Goal: Book appointment/travel/reservation

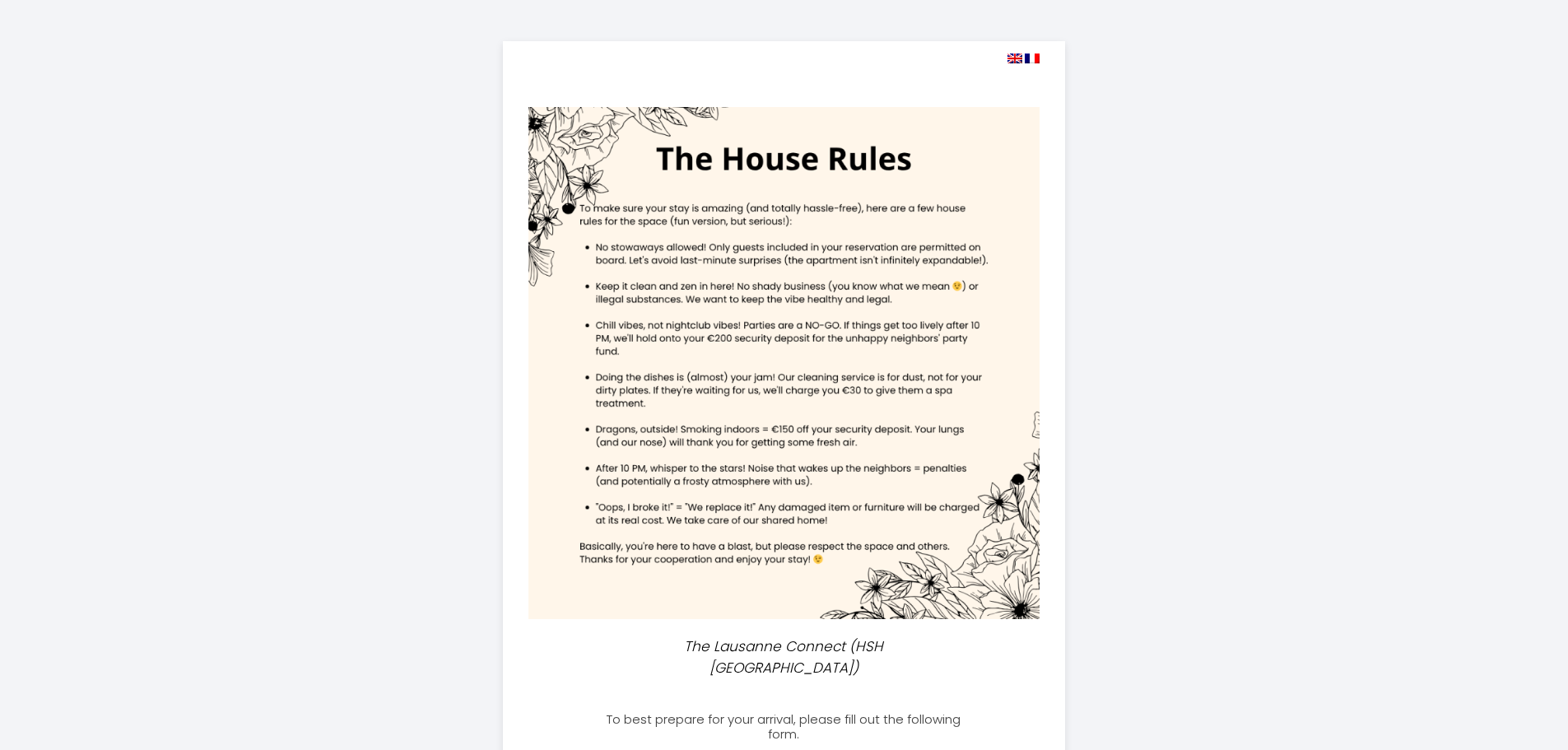
select select
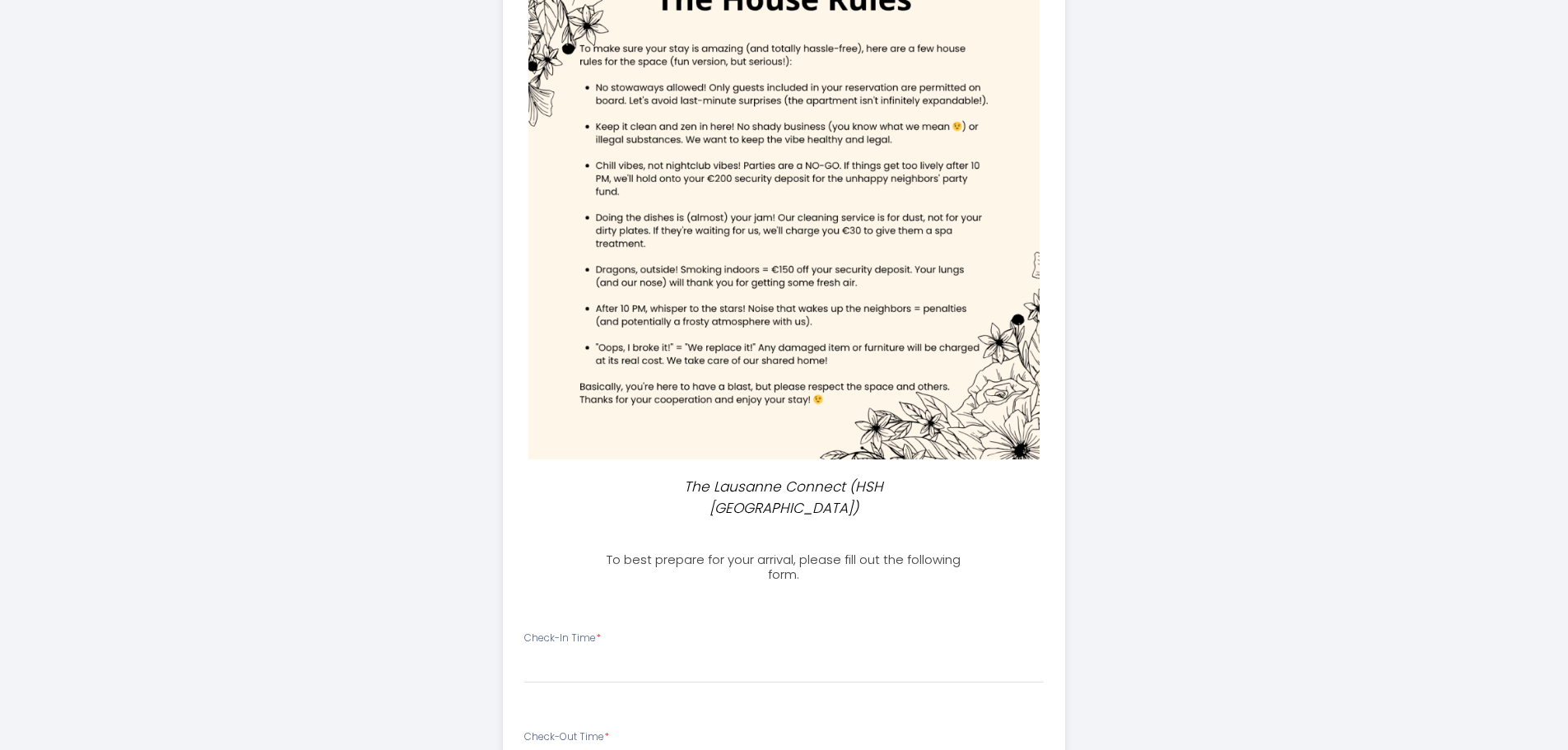
scroll to position [412, 0]
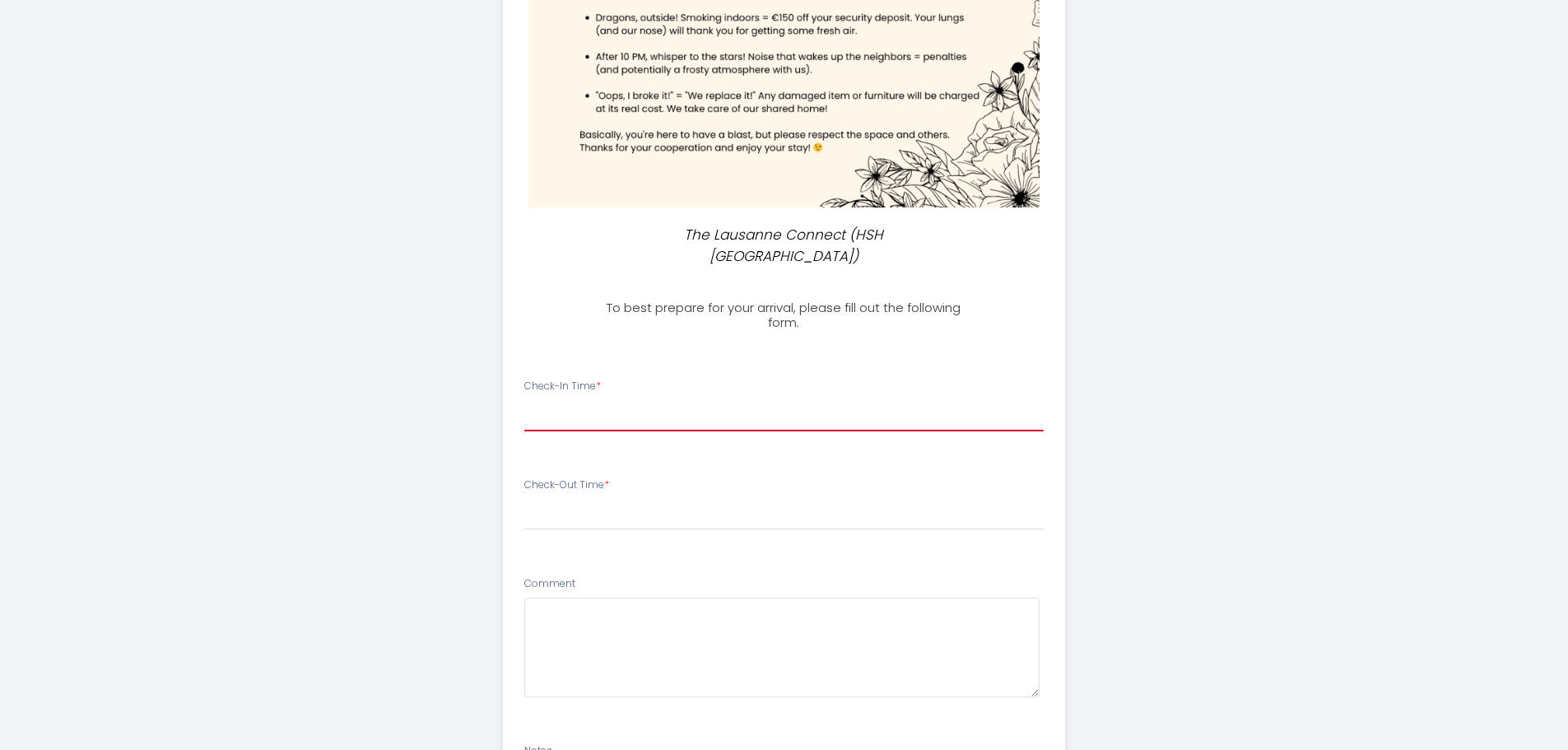
click at [673, 400] on select "16:00 16:30 17:00 17:30 18:00 18:30 19:00 19:30 20:00 20:30 21:00 21:30 22:00 2…" at bounding box center [784, 416] width 519 height 32
select select "16:00"
click at [524, 400] on select "16:00 16:30 17:00 17:30 18:00 18:30 19:00 19:30 20:00 20:30 21:00 21:30 22:00 2…" at bounding box center [784, 416] width 519 height 32
click at [609, 499] on select "00:00 00:30 01:00 01:30 02:00 02:30 03:00 03:30 04:00 04:30 05:00 05:30 06:00 0…" at bounding box center [784, 514] width 519 height 32
select select "10:00"
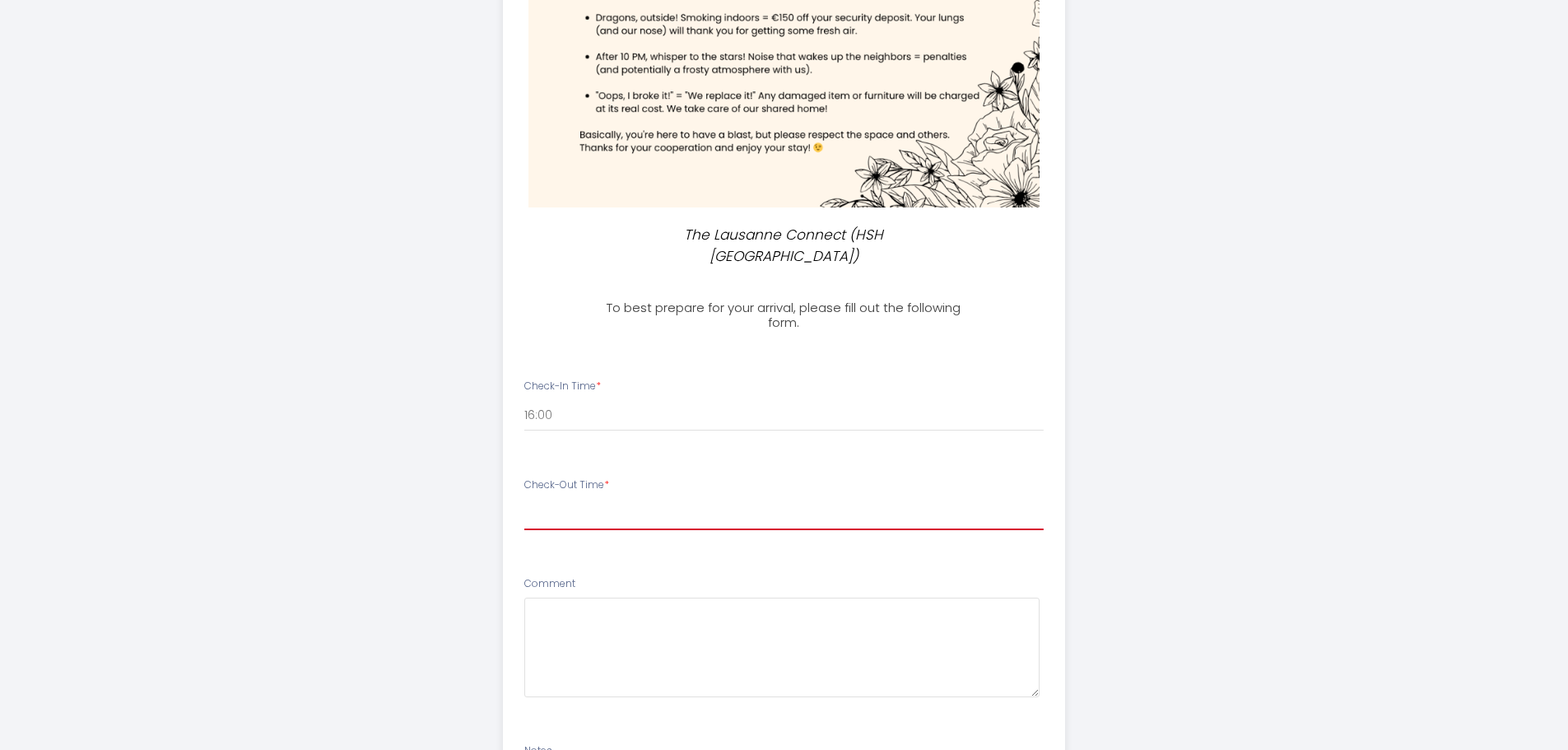
click at [524, 499] on select "00:00 00:30 01:00 01:30 02:00 02:30 03:00 03:30 04:00 04:30 05:00 05:30 06:00 0…" at bounding box center [784, 514] width 519 height 32
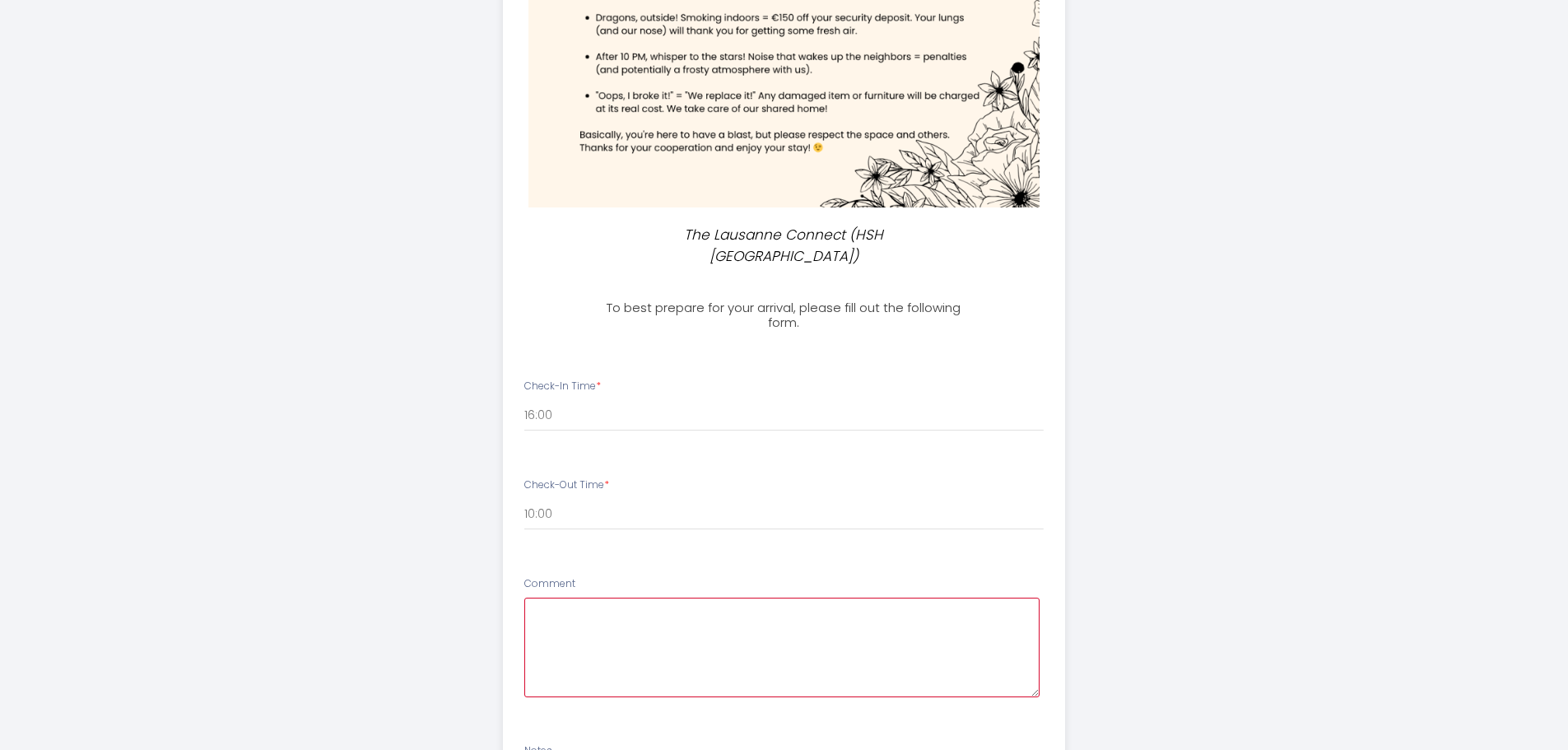
click at [587, 598] on textarea at bounding box center [782, 648] width 515 height 100
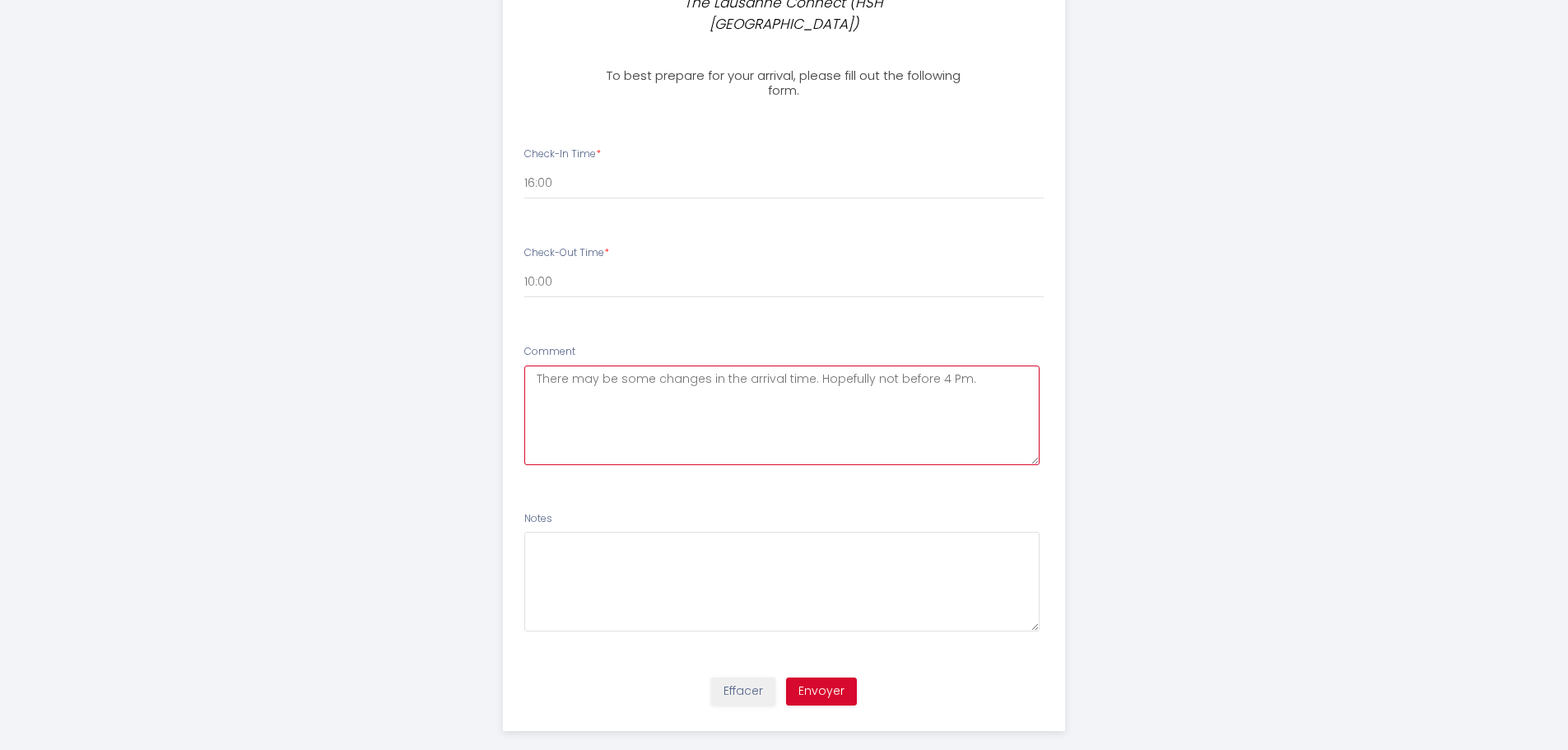
click at [0, 0] on span "PM." at bounding box center [0, 0] width 0 height 0
click at [0, 0] on span "I hope it's" at bounding box center [0, 0] width 0 height 0
type textarea "There may be some changes in the arrival time. I hope it's not before 4 PM."
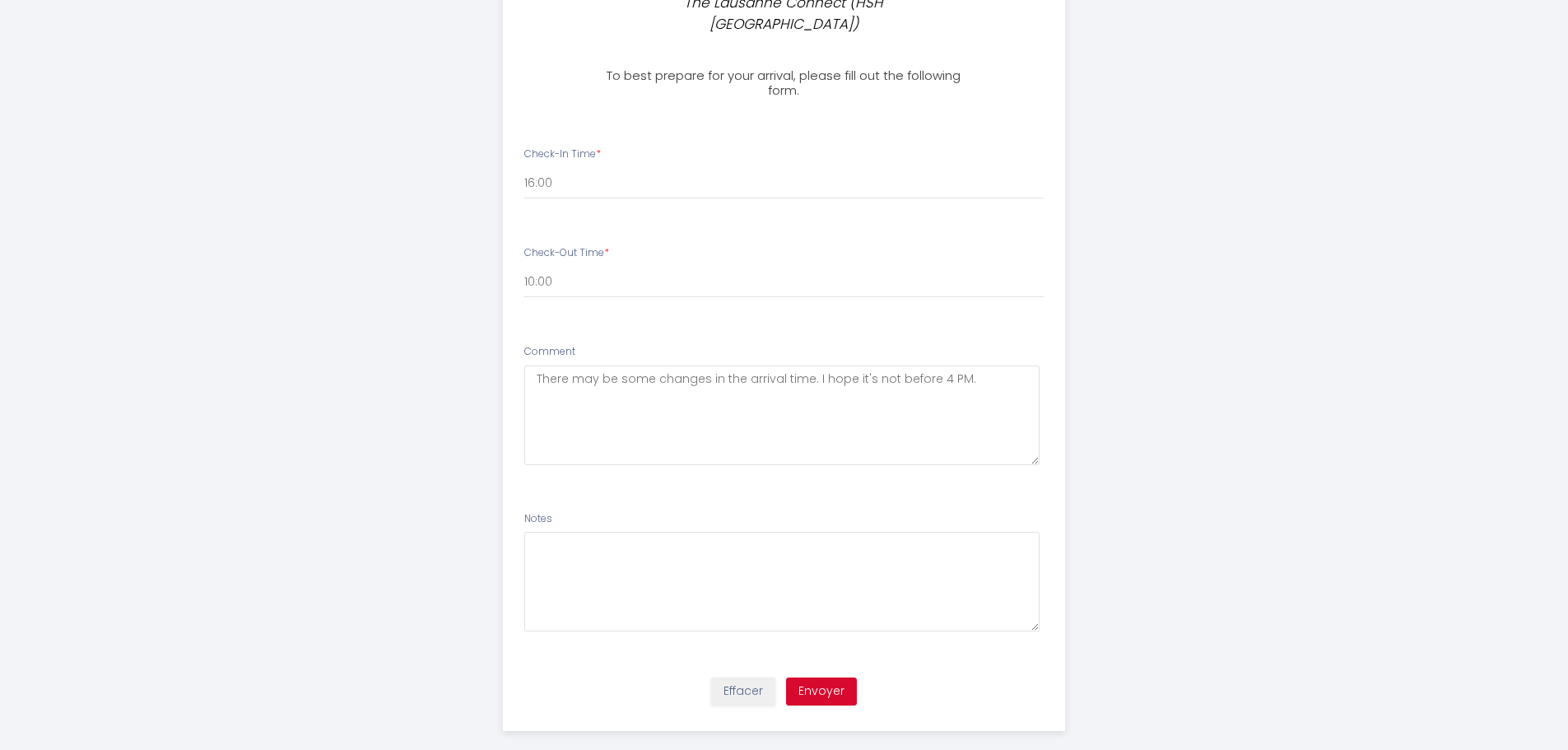
click at [955, 335] on li "Comment There may be some changes in the arrival time. I hope it's not before 4…" at bounding box center [784, 413] width 561 height 157
click at [550, 533] on textarea at bounding box center [782, 582] width 515 height 100
type textarea "W"
click at [826, 678] on button "Envoyer" at bounding box center [821, 692] width 71 height 28
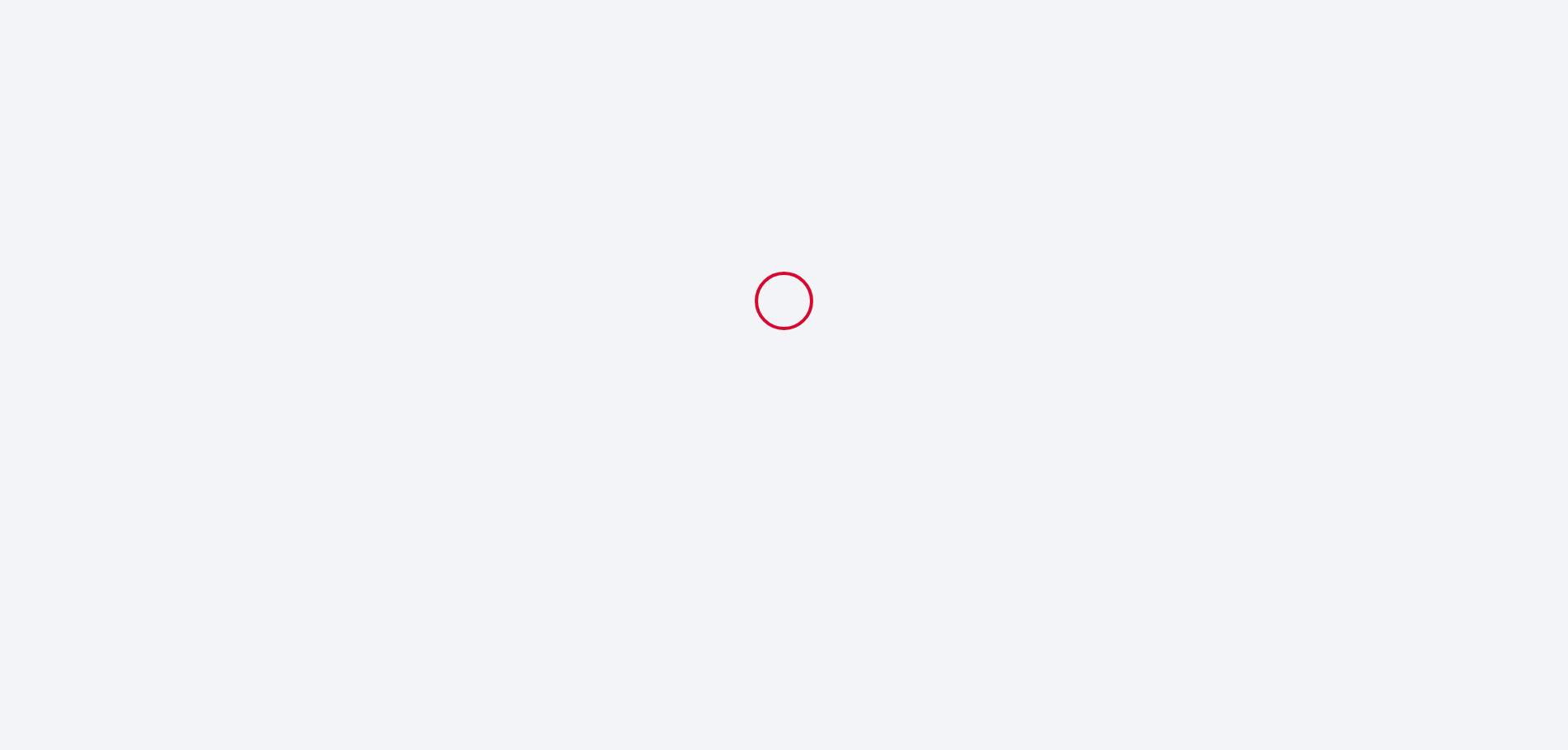
scroll to position [0, 0]
select select "10:00"
